Goal: Information Seeking & Learning: Learn about a topic

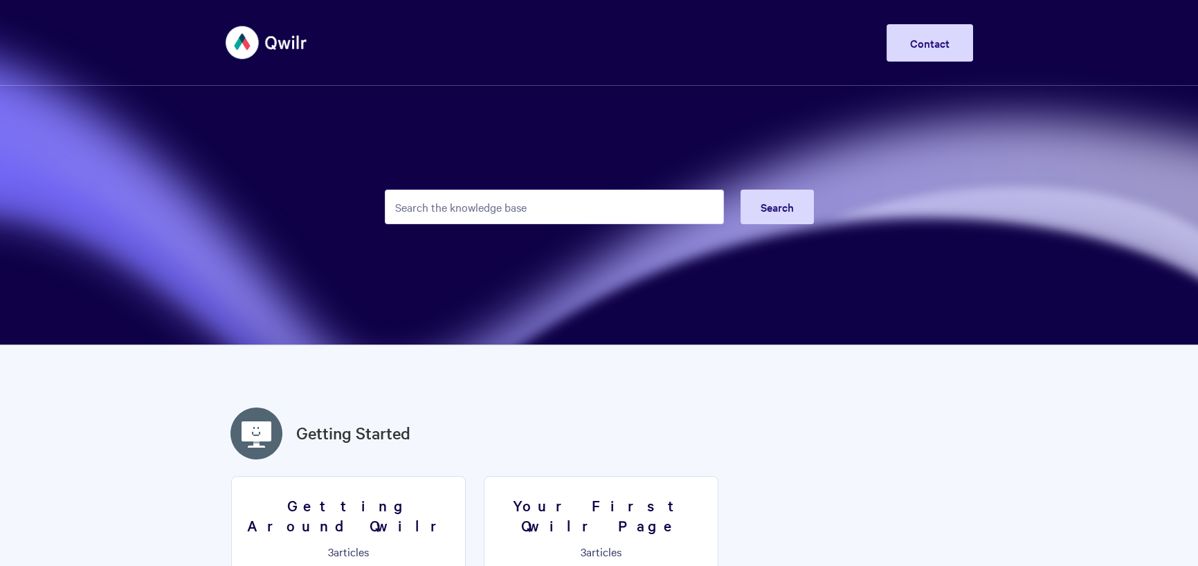
click at [498, 204] on input "Search the knowledge base" at bounding box center [554, 207] width 339 height 35
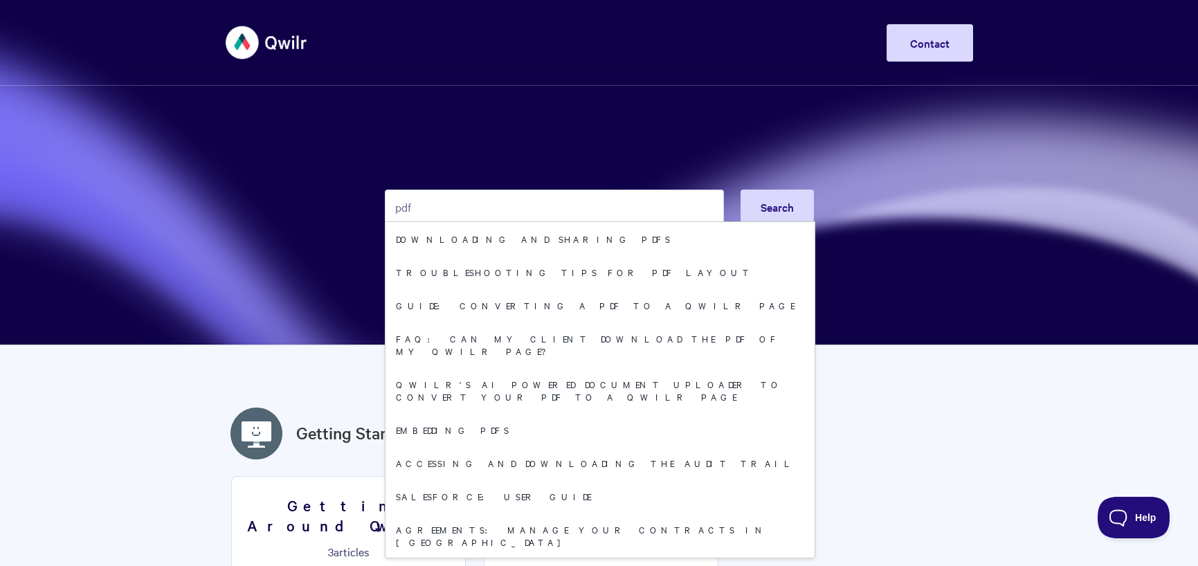
type input "pdf"
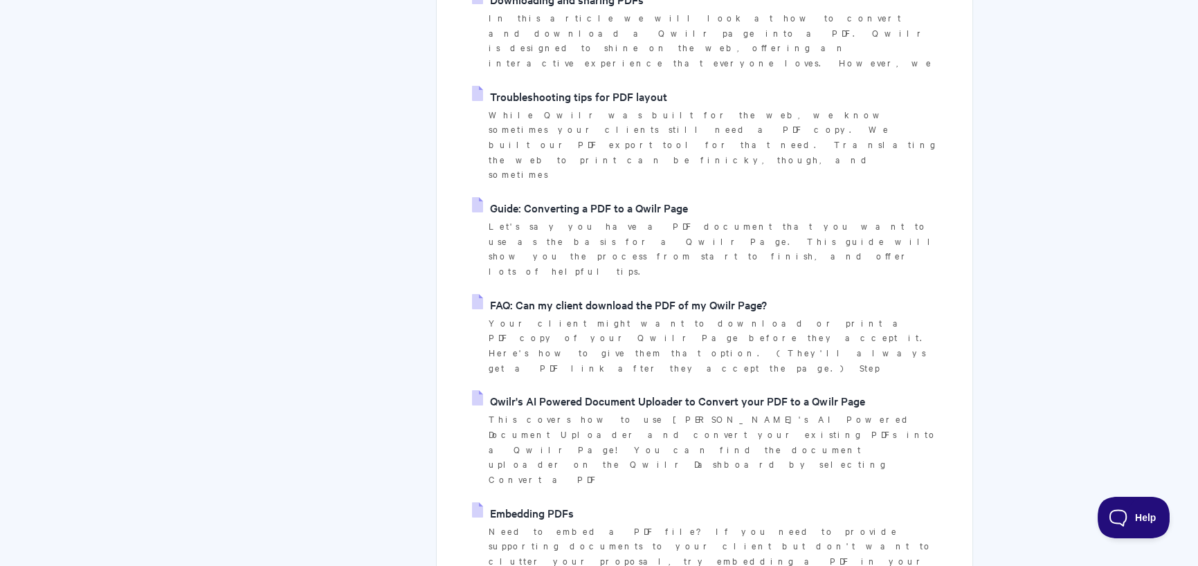
scroll to position [346, 0]
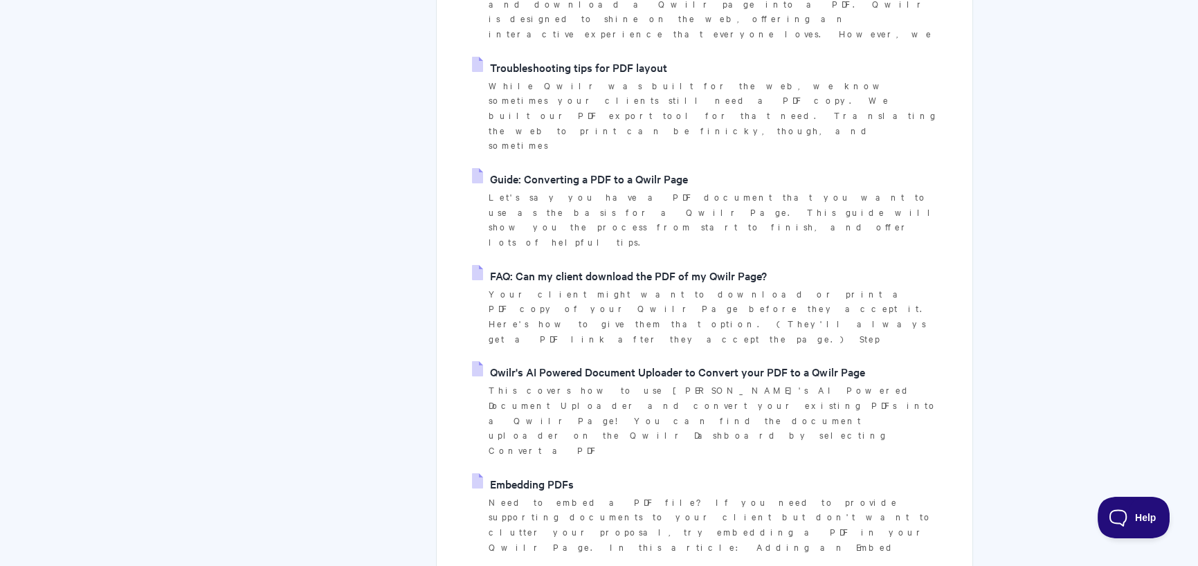
click at [539, 474] on link "Embedding PDFs" at bounding box center [523, 484] width 102 height 21
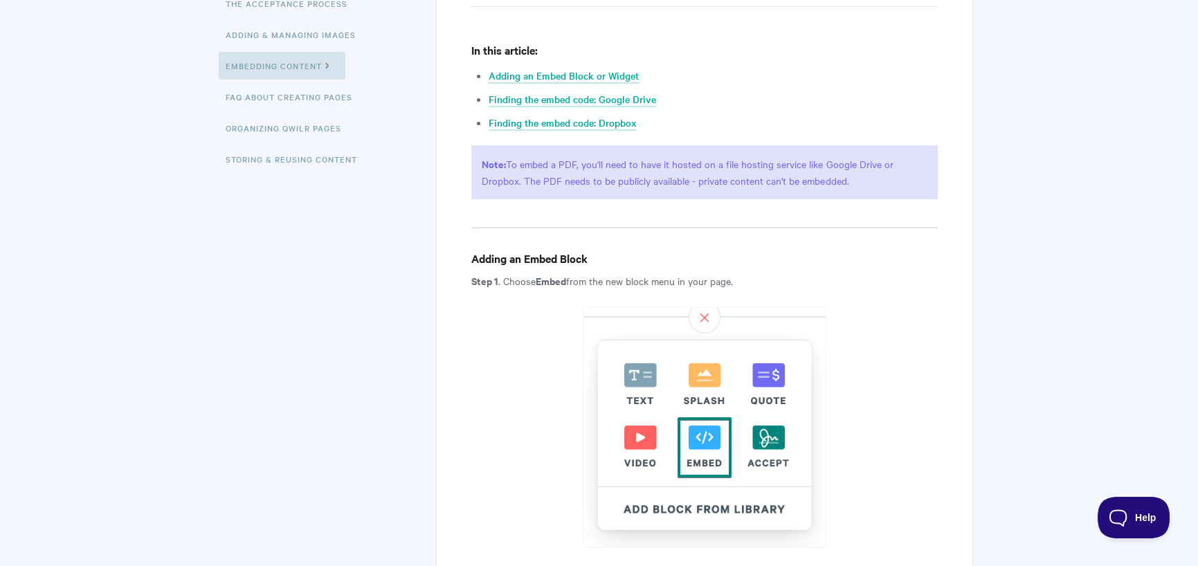
scroll to position [415, 0]
